Goal: Check status

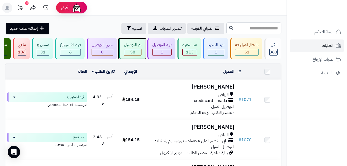
click at [136, 55] on div "58" at bounding box center [132, 52] width 17 height 6
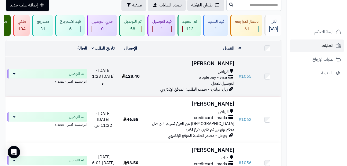
scroll to position [32, 0]
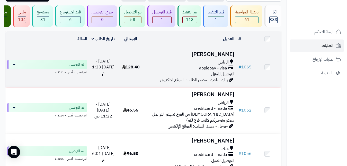
click at [205, 65] on div "الرياض" at bounding box center [191, 62] width 88 height 6
